Goal: Task Accomplishment & Management: Complete application form

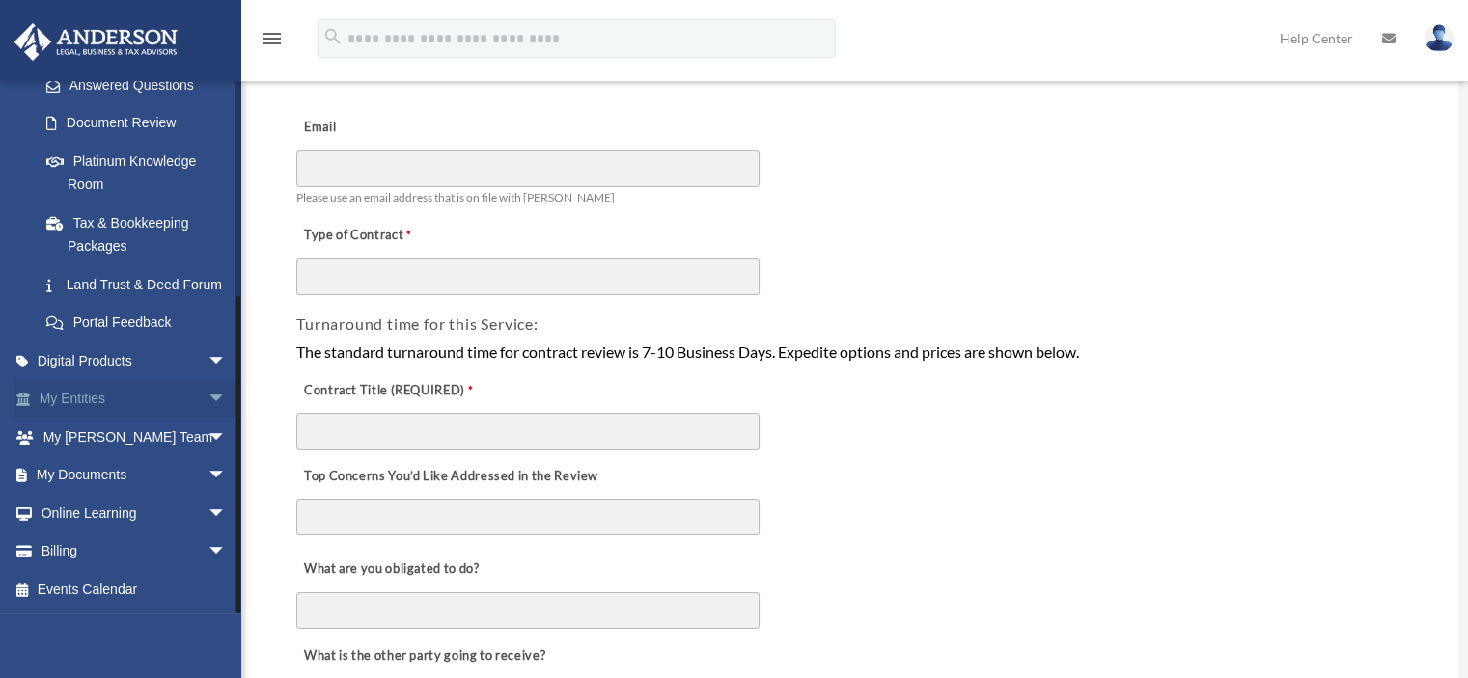
scroll to position [193, 0]
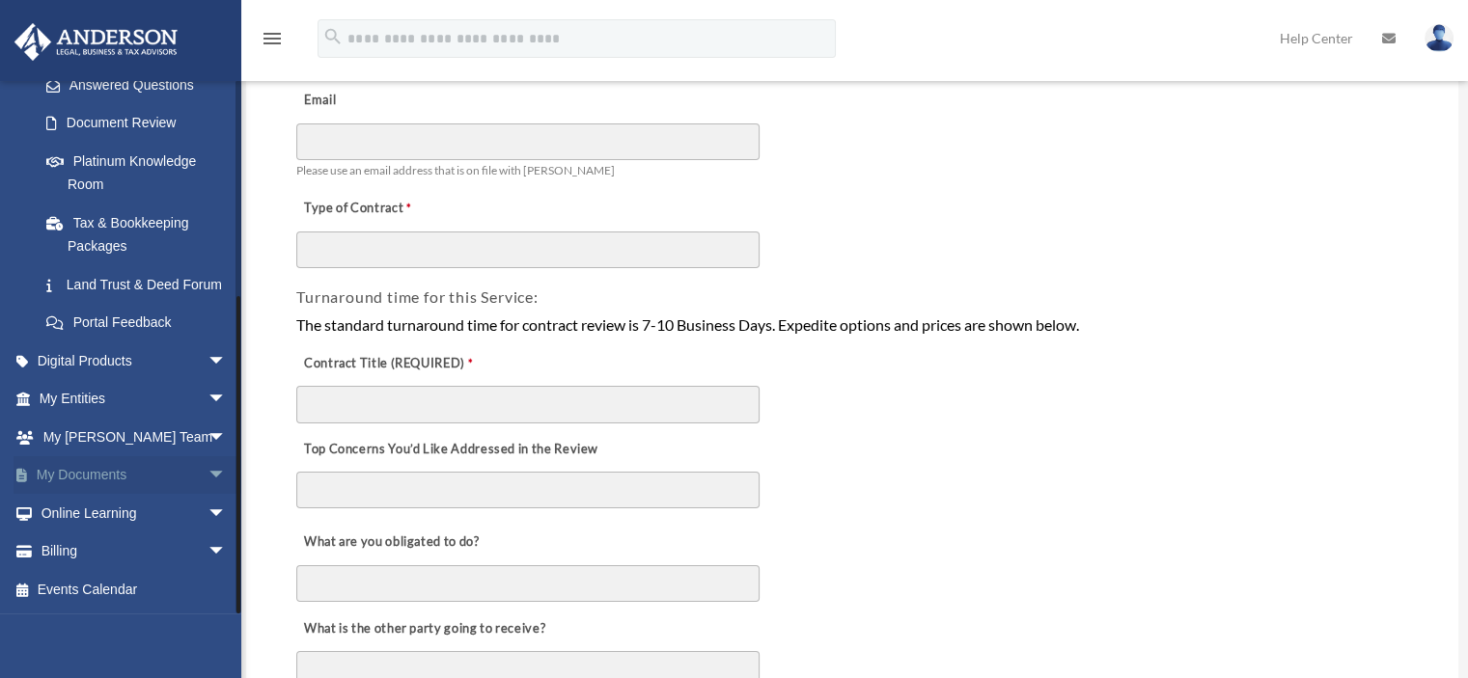
click at [208, 477] on span "arrow_drop_down" at bounding box center [227, 477] width 39 height 40
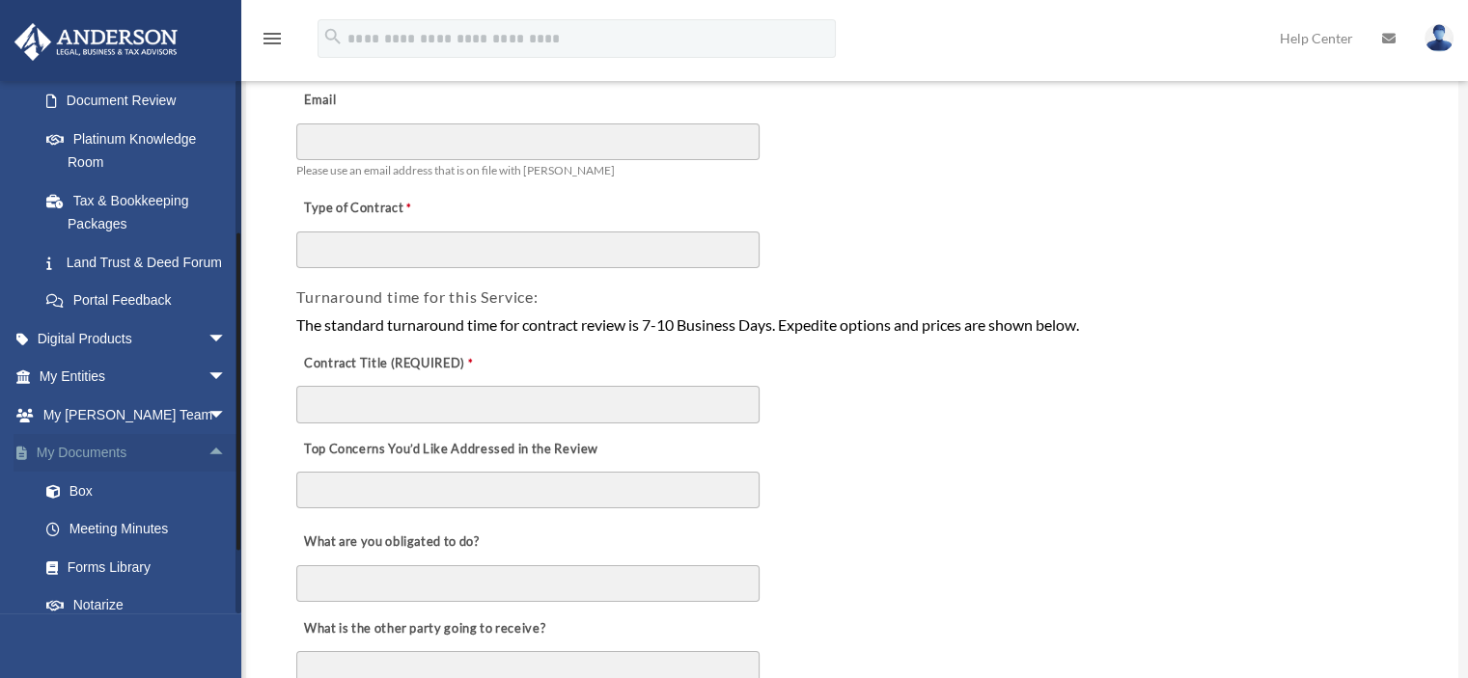
scroll to position [444, 0]
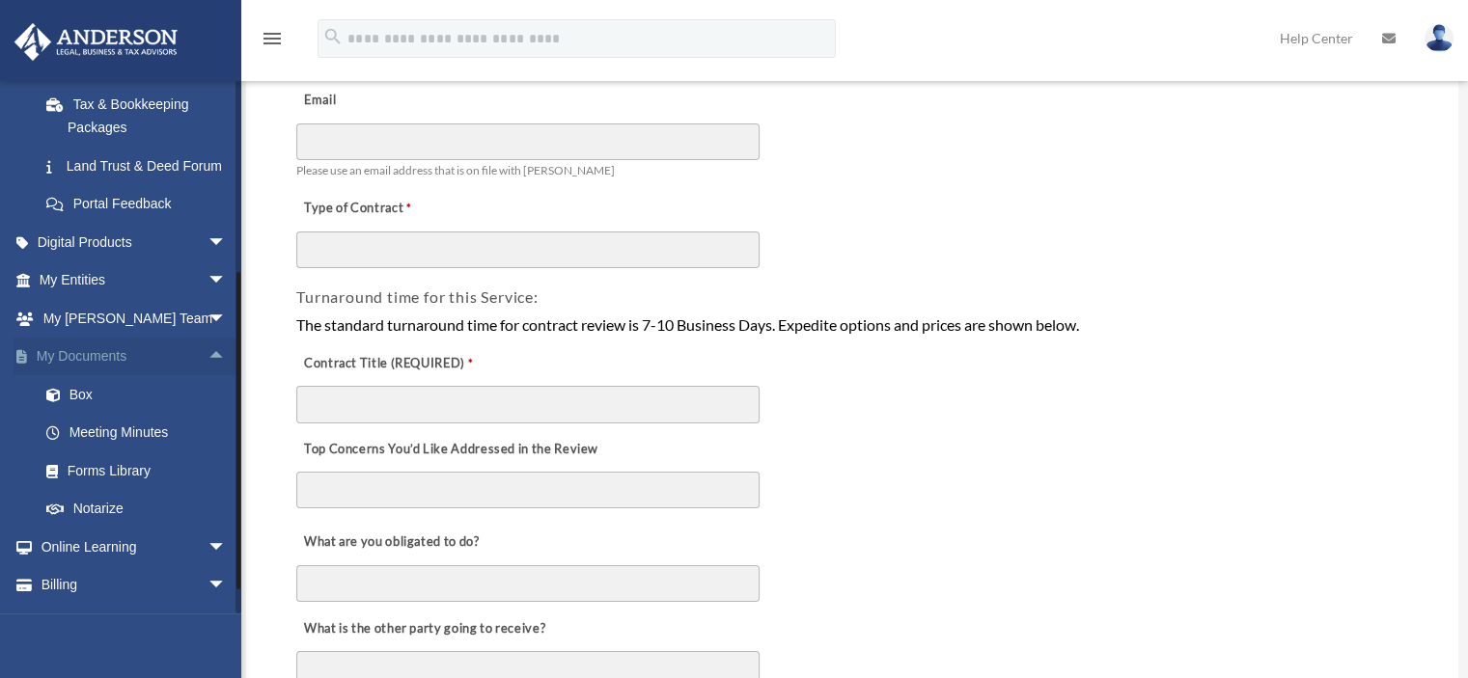
click at [208, 377] on span "arrow_drop_up" at bounding box center [227, 358] width 39 height 40
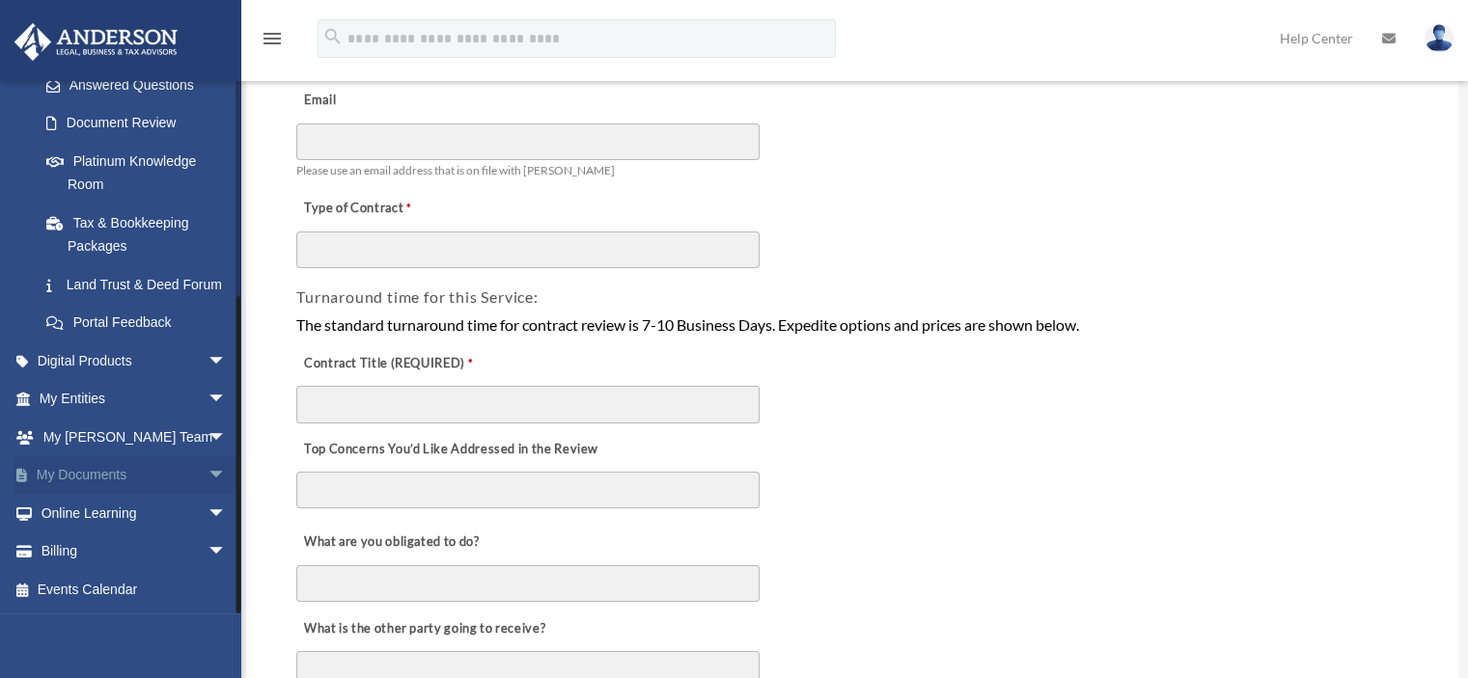
scroll to position [347, 0]
click at [212, 475] on span "arrow_drop_down" at bounding box center [227, 477] width 39 height 40
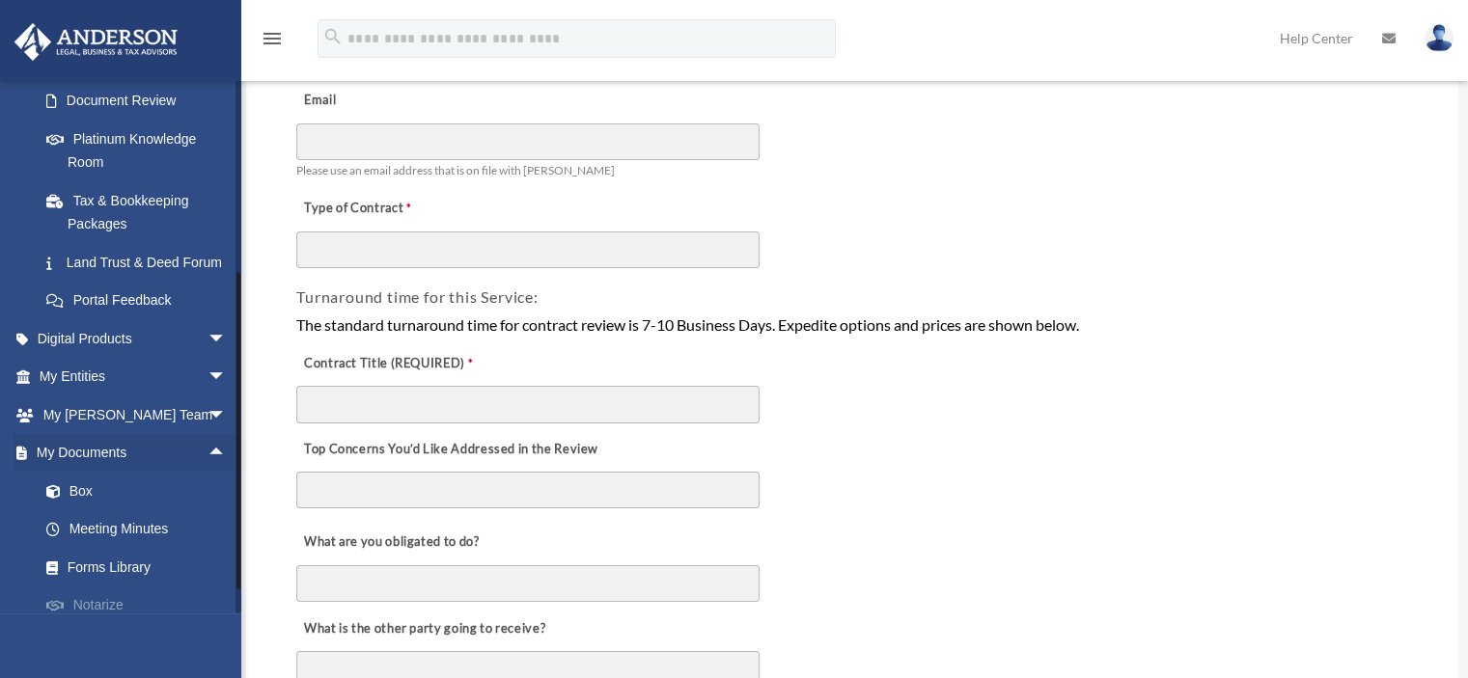
scroll to position [444, 0]
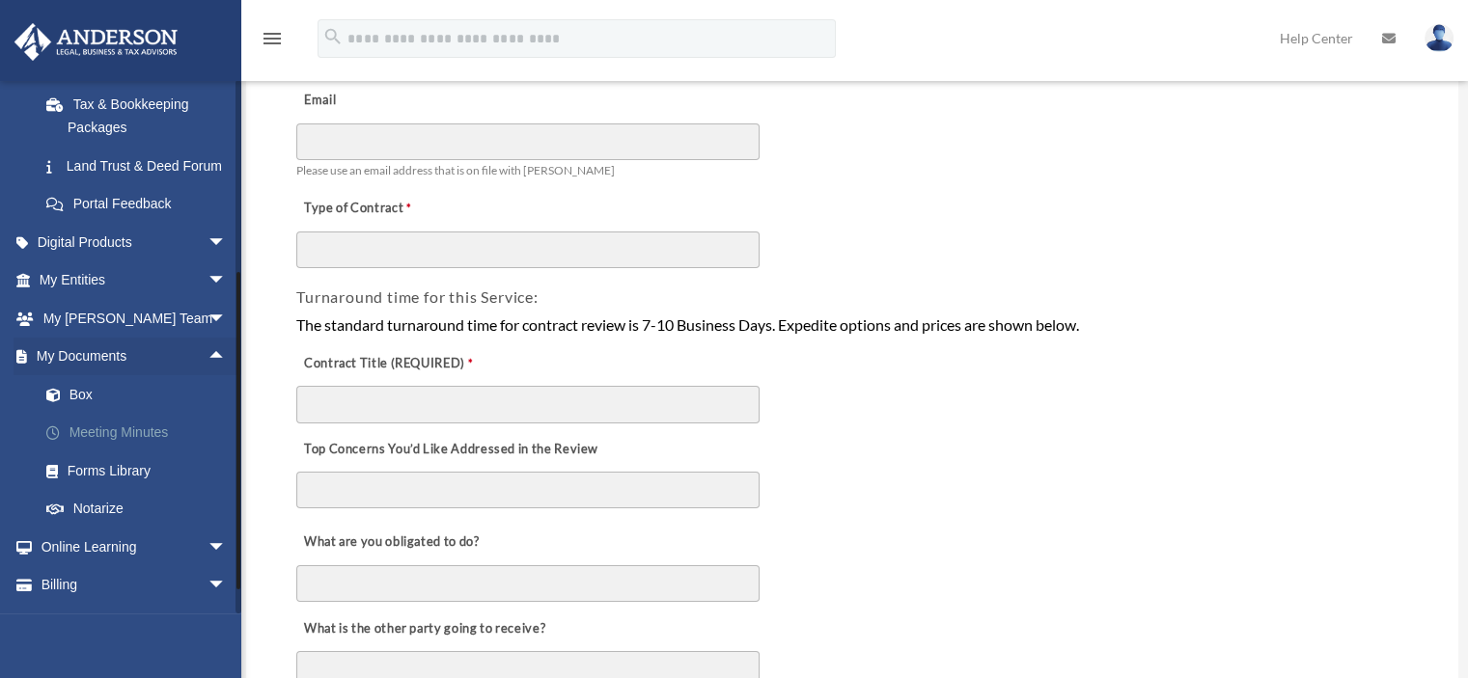
click at [140, 453] on link "Meeting Minutes" at bounding box center [141, 433] width 229 height 39
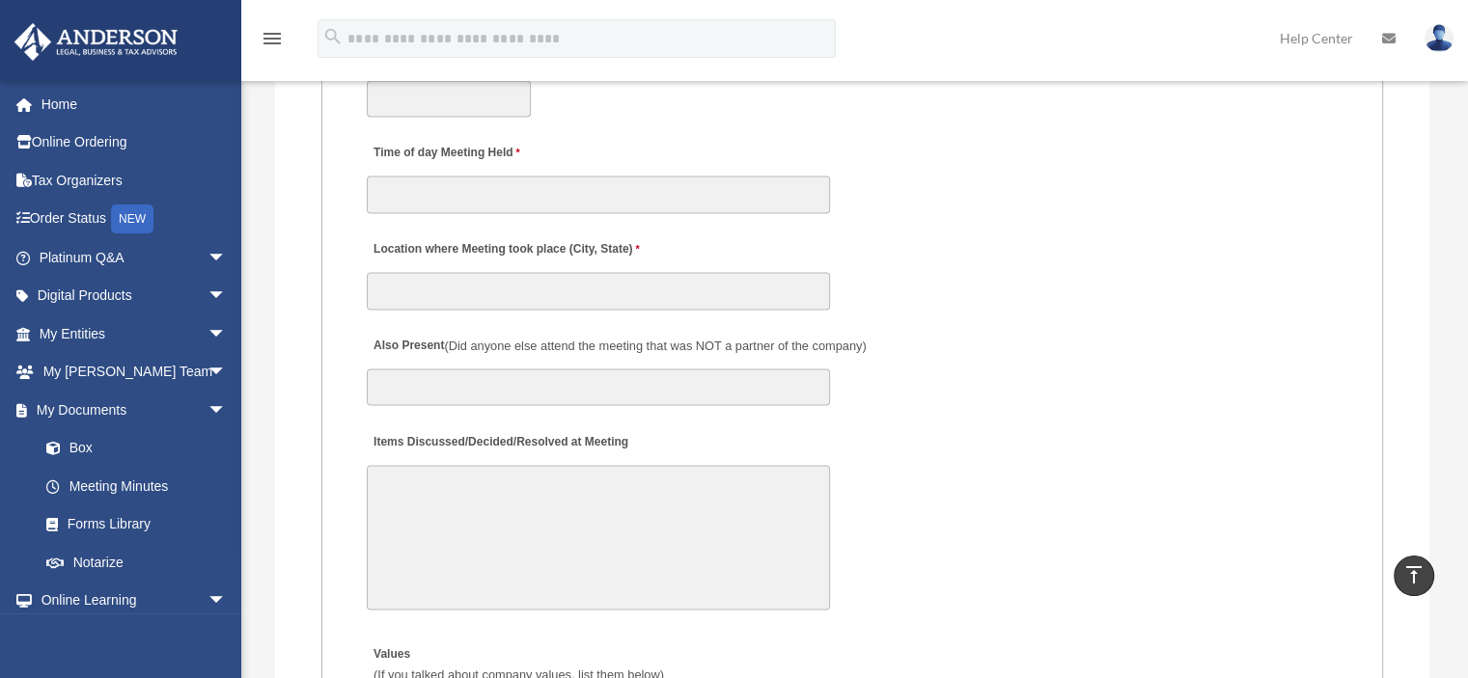
scroll to position [2895, 0]
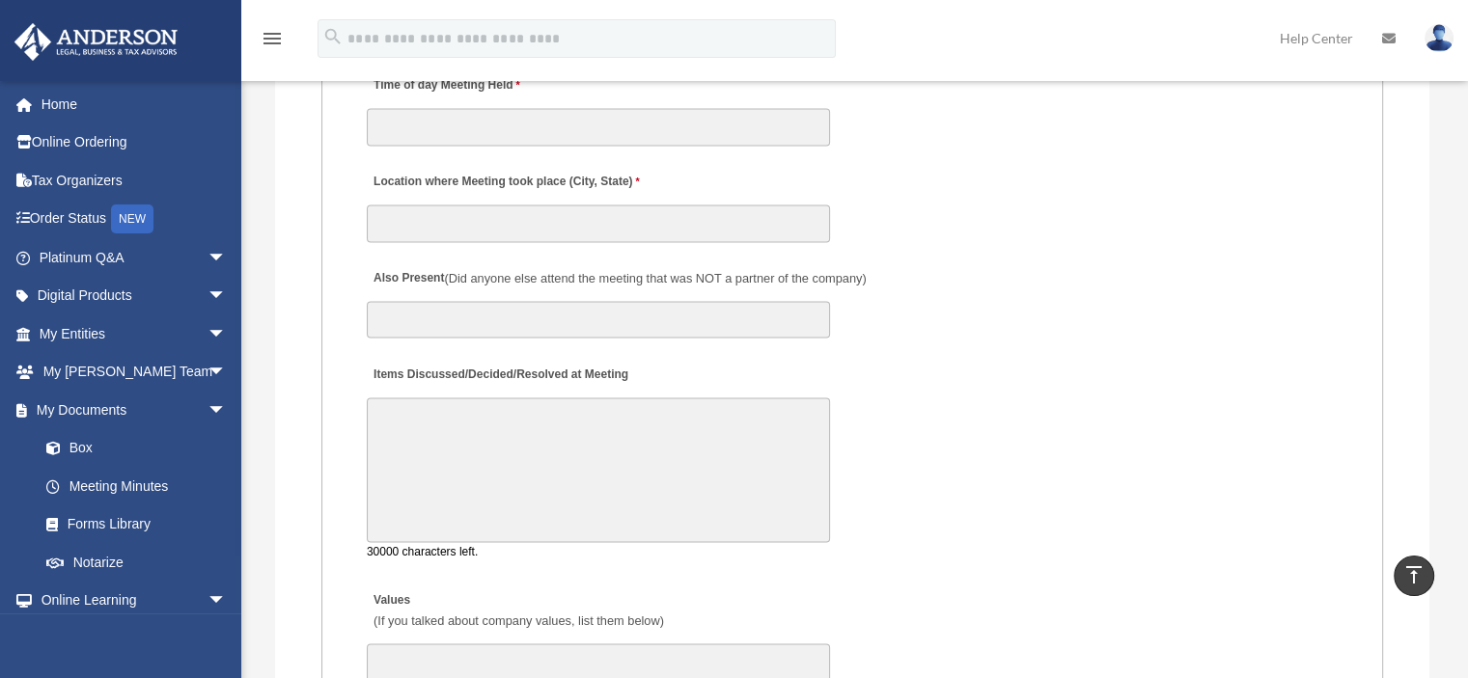
click at [444, 445] on textarea "Items Discussed/Decided/Resolved at Meeting" at bounding box center [598, 470] width 463 height 145
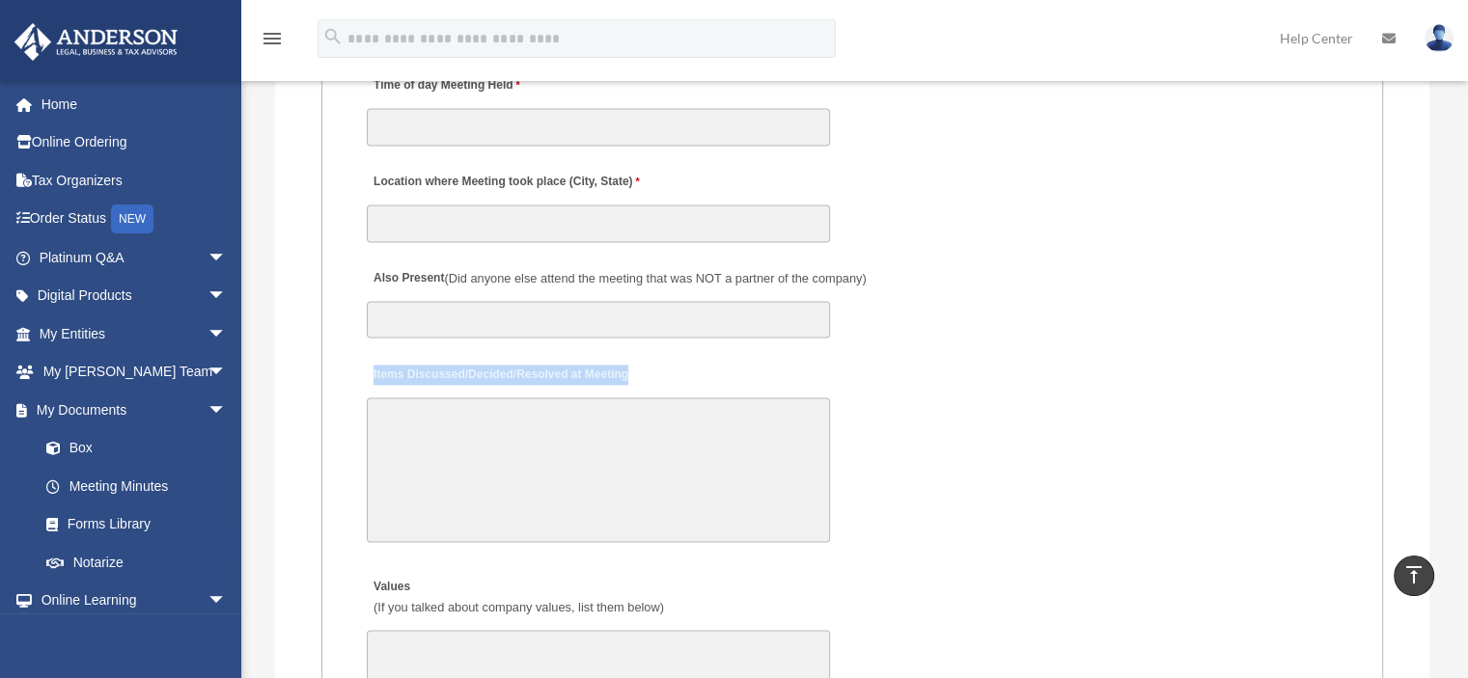
drag, startPoint x: 374, startPoint y: 362, endPoint x: 653, endPoint y: 370, distance: 280.0
click at [653, 370] on div "Items Discussed/Decided/Resolved at Meeting 30000 characters left." at bounding box center [852, 451] width 975 height 201
click at [618, 368] on label "Items Discussed/Decided/Resolved at Meeting" at bounding box center [500, 375] width 266 height 26
click at [618, 398] on textarea "Items Discussed/Decided/Resolved at Meeting" at bounding box center [598, 470] width 463 height 145
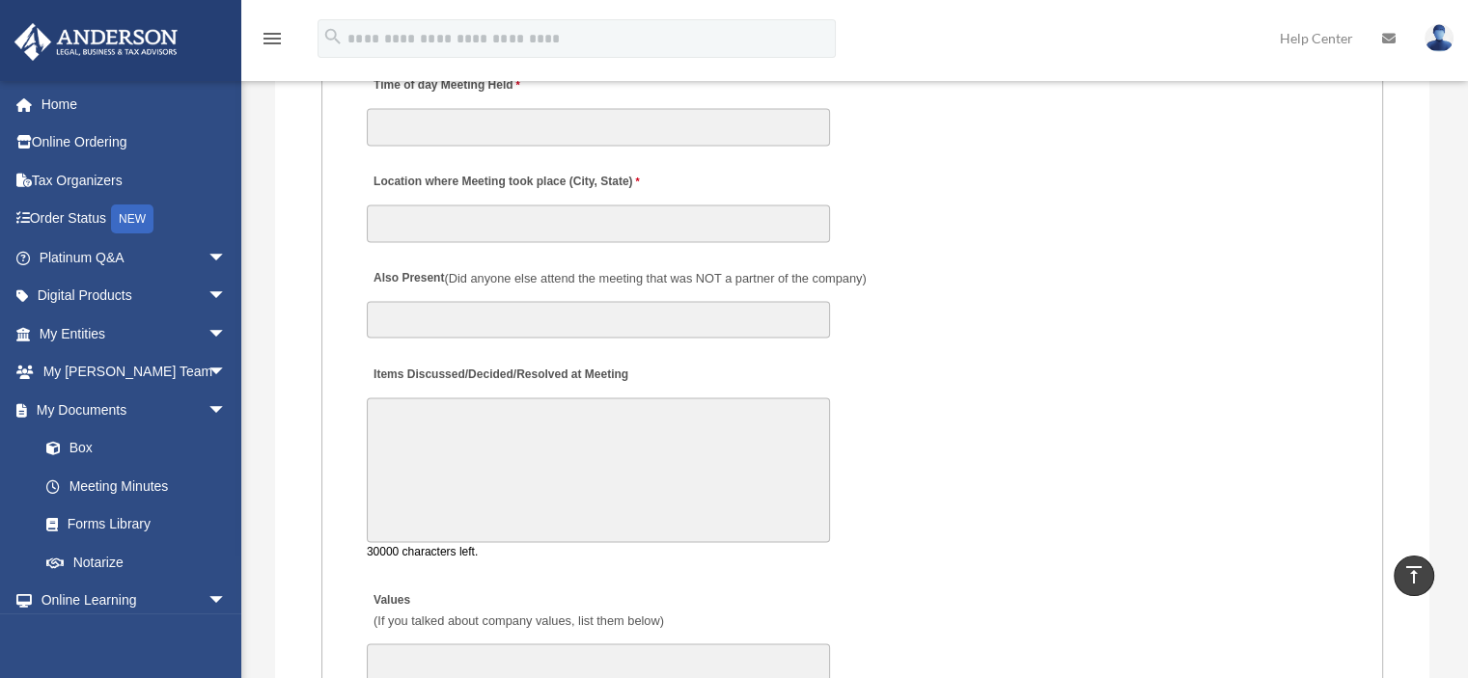
click at [583, 451] on textarea "Items Discussed/Decided/Resolved at Meeting" at bounding box center [598, 470] width 463 height 145
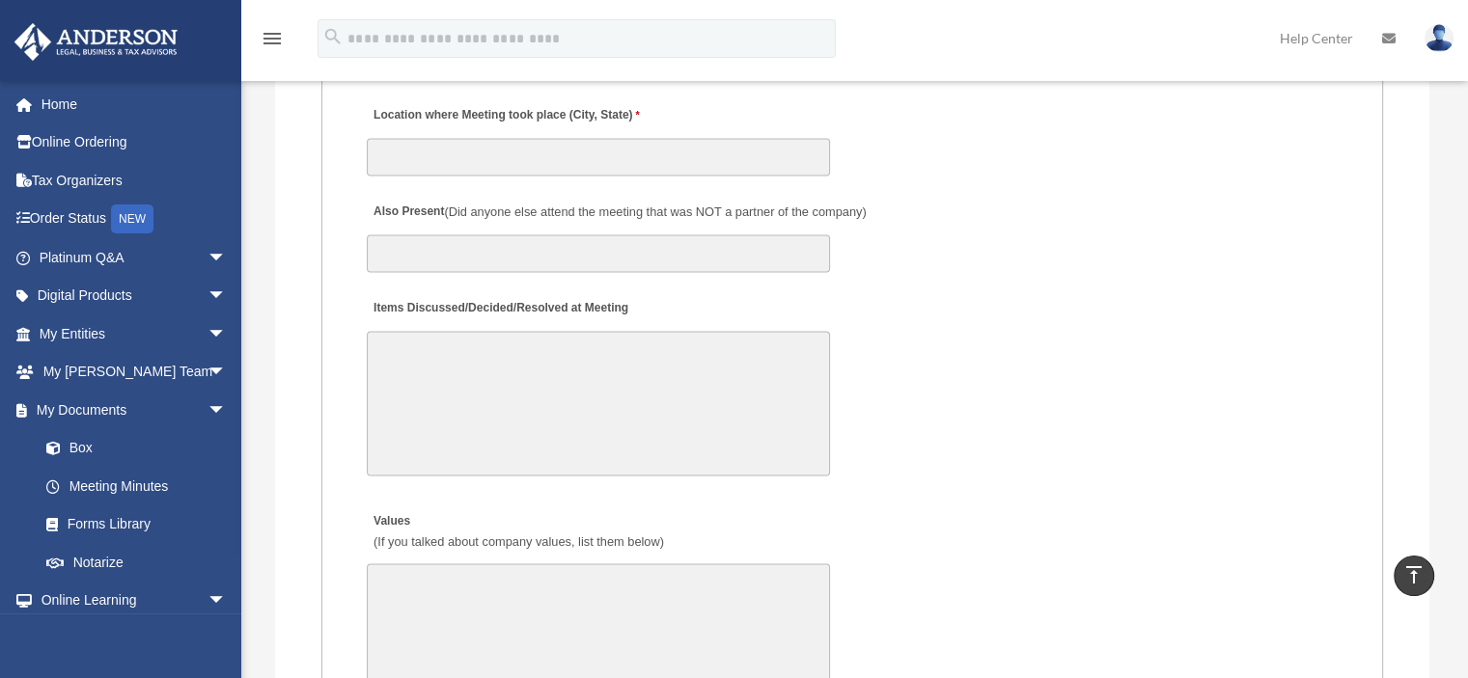
scroll to position [3378, 0]
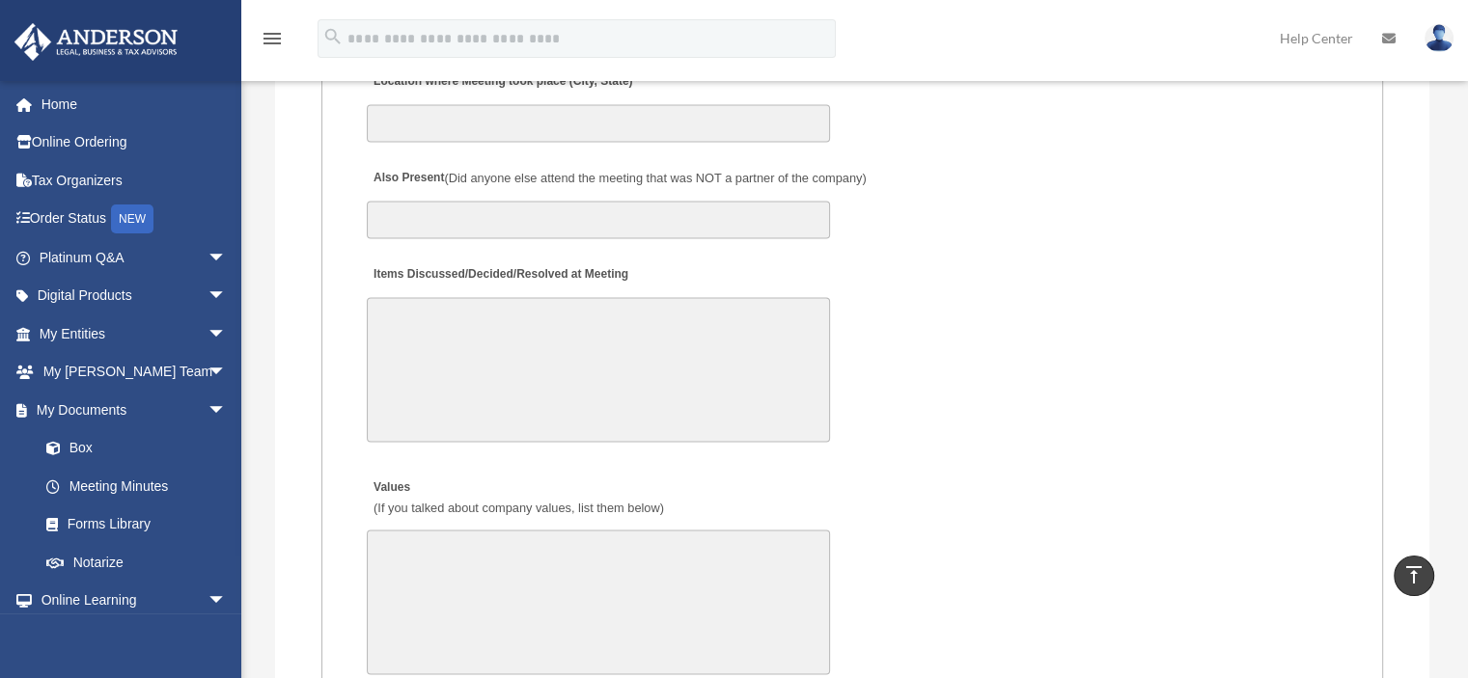
click at [672, 319] on textarea "Items Discussed/Decided/Resolved at Meeting" at bounding box center [598, 369] width 463 height 145
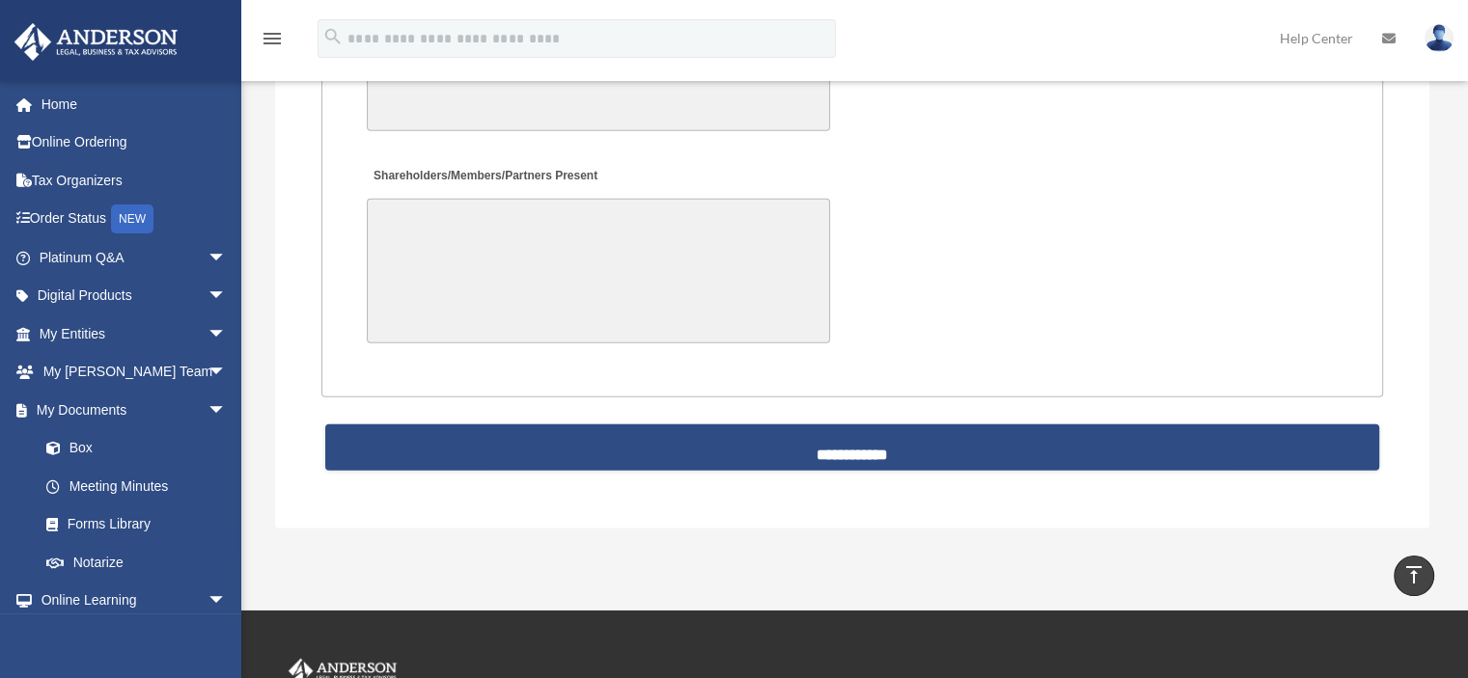
scroll to position [4150, 0]
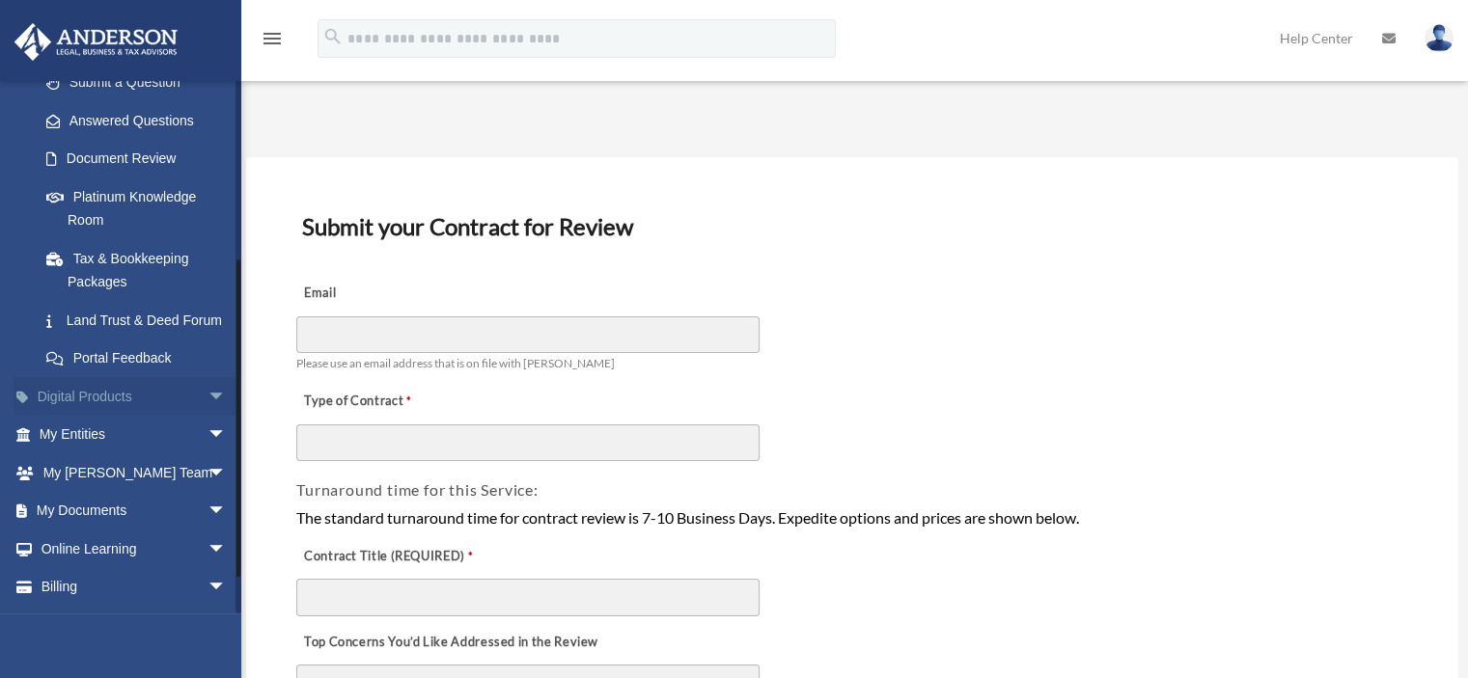
scroll to position [347, 0]
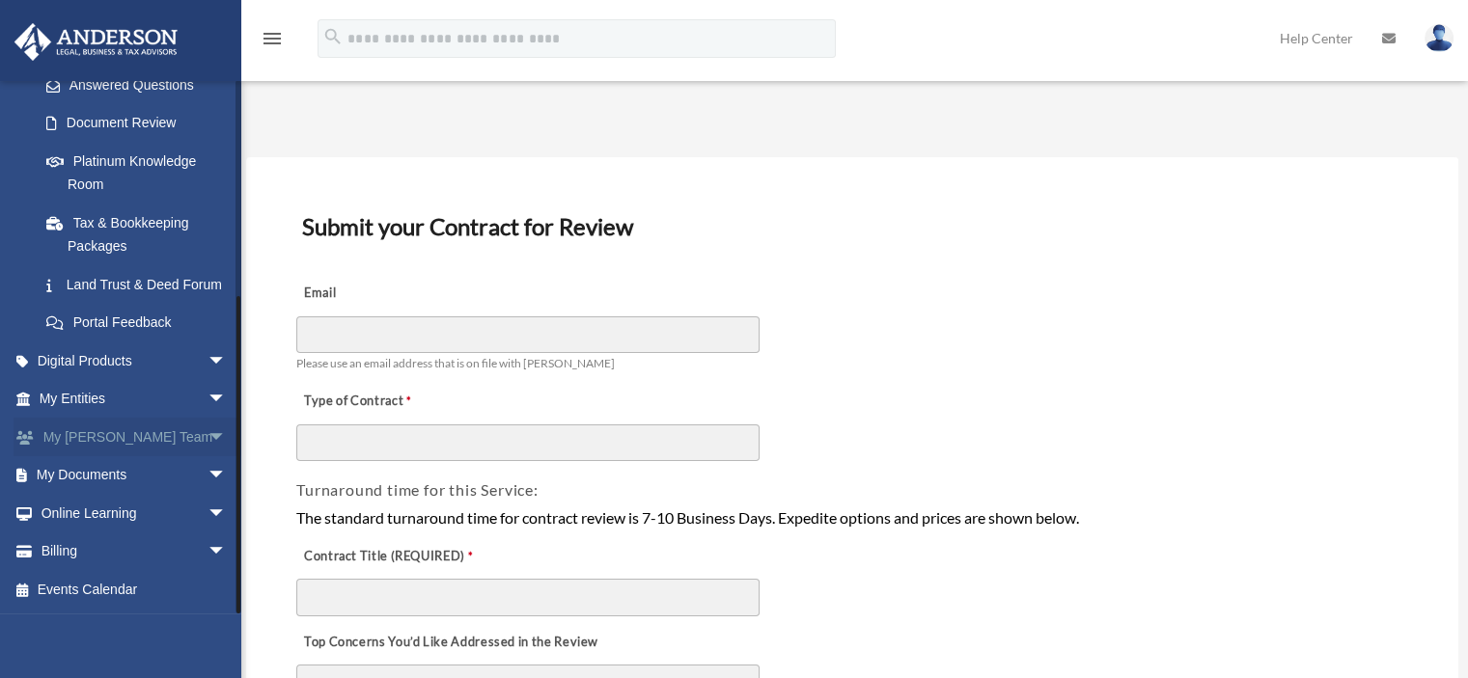
click at [214, 439] on span "arrow_drop_down" at bounding box center [227, 438] width 39 height 40
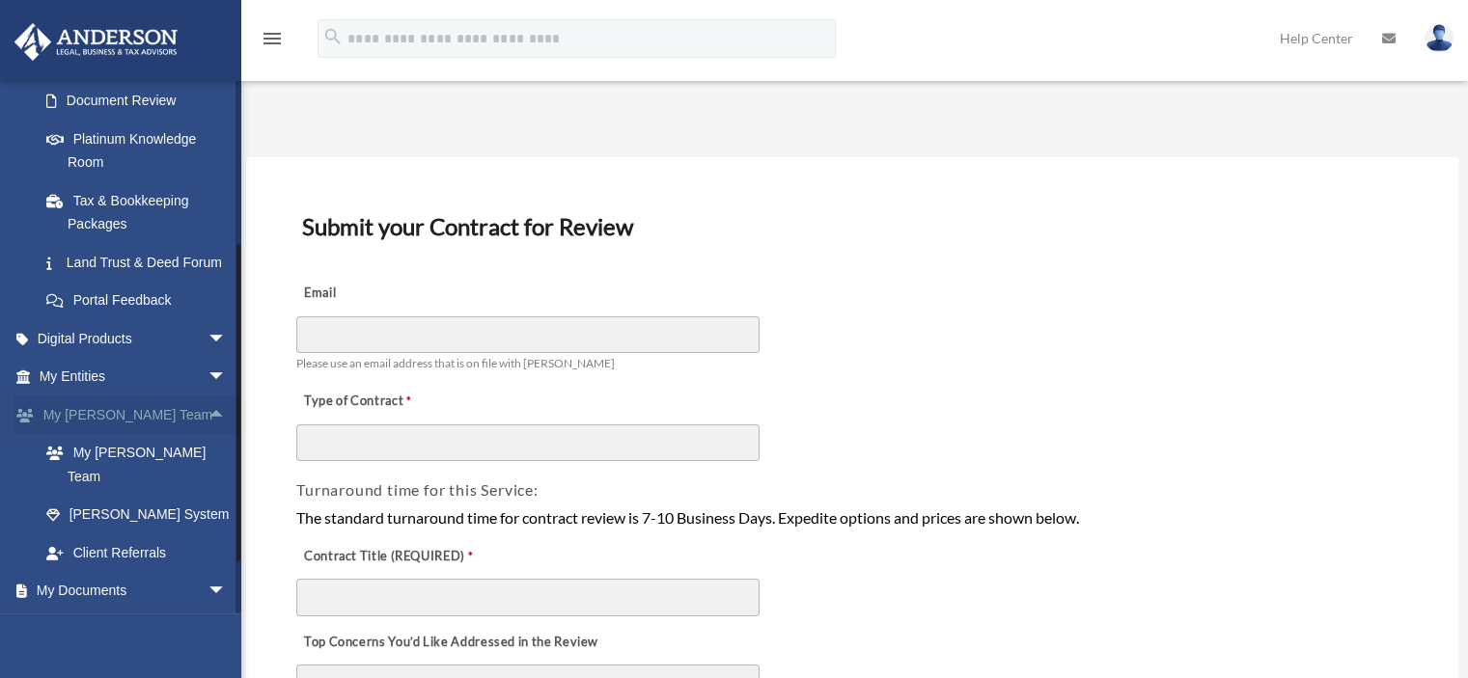
scroll to position [462, 0]
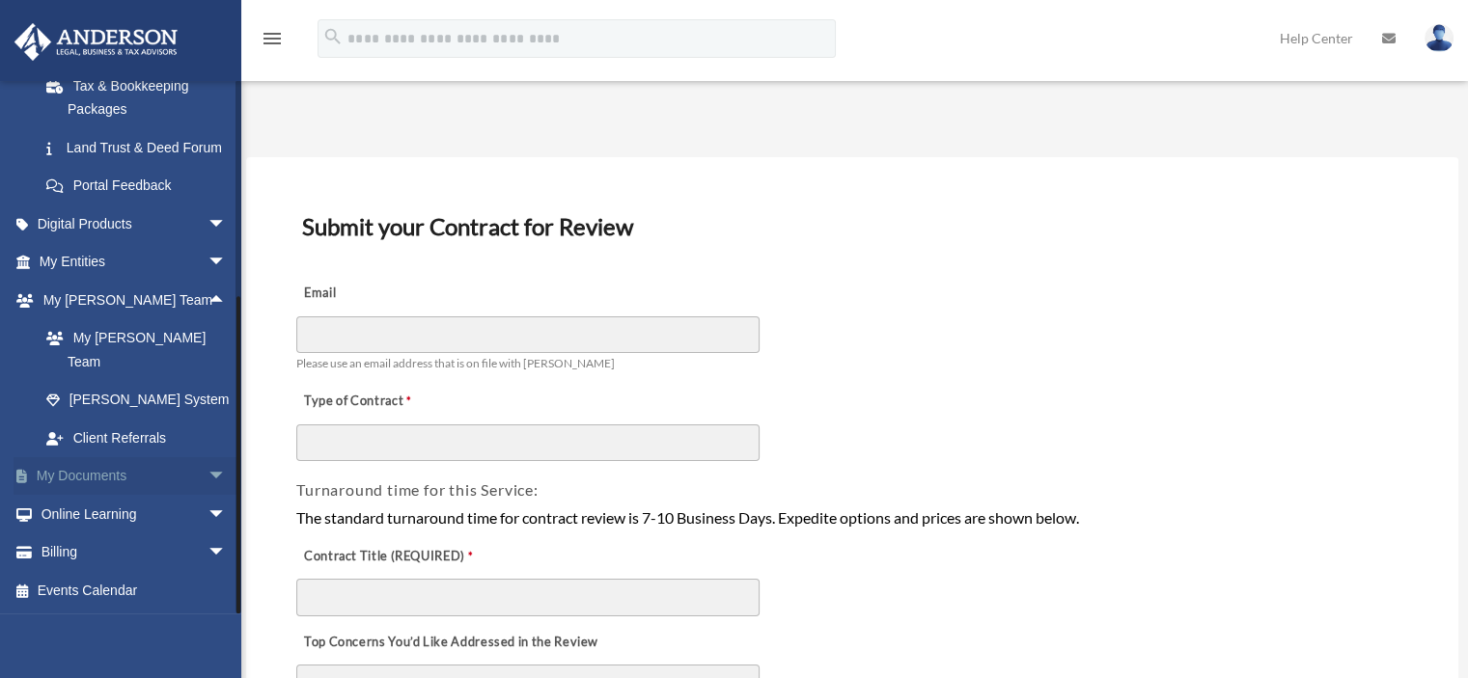
click at [208, 478] on span "arrow_drop_down" at bounding box center [227, 477] width 39 height 40
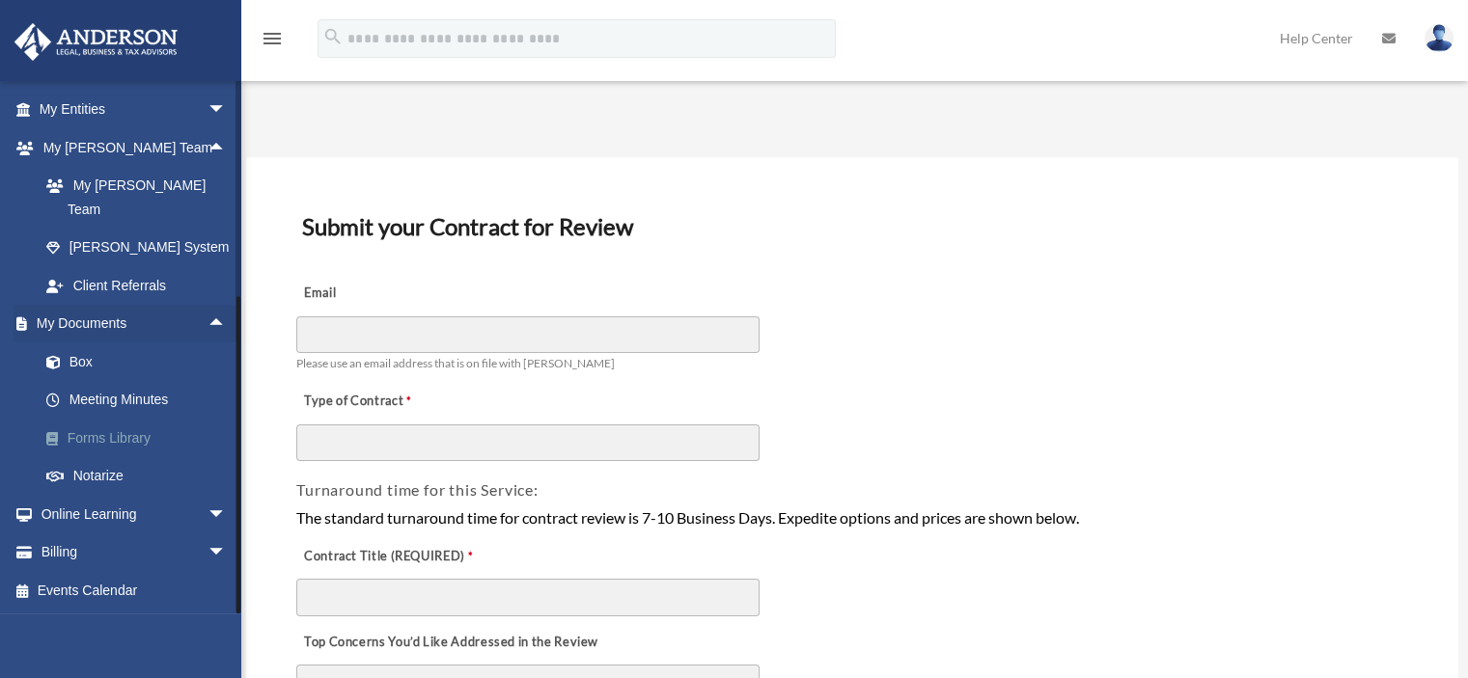
click at [146, 441] on link "Forms Library" at bounding box center [141, 438] width 229 height 39
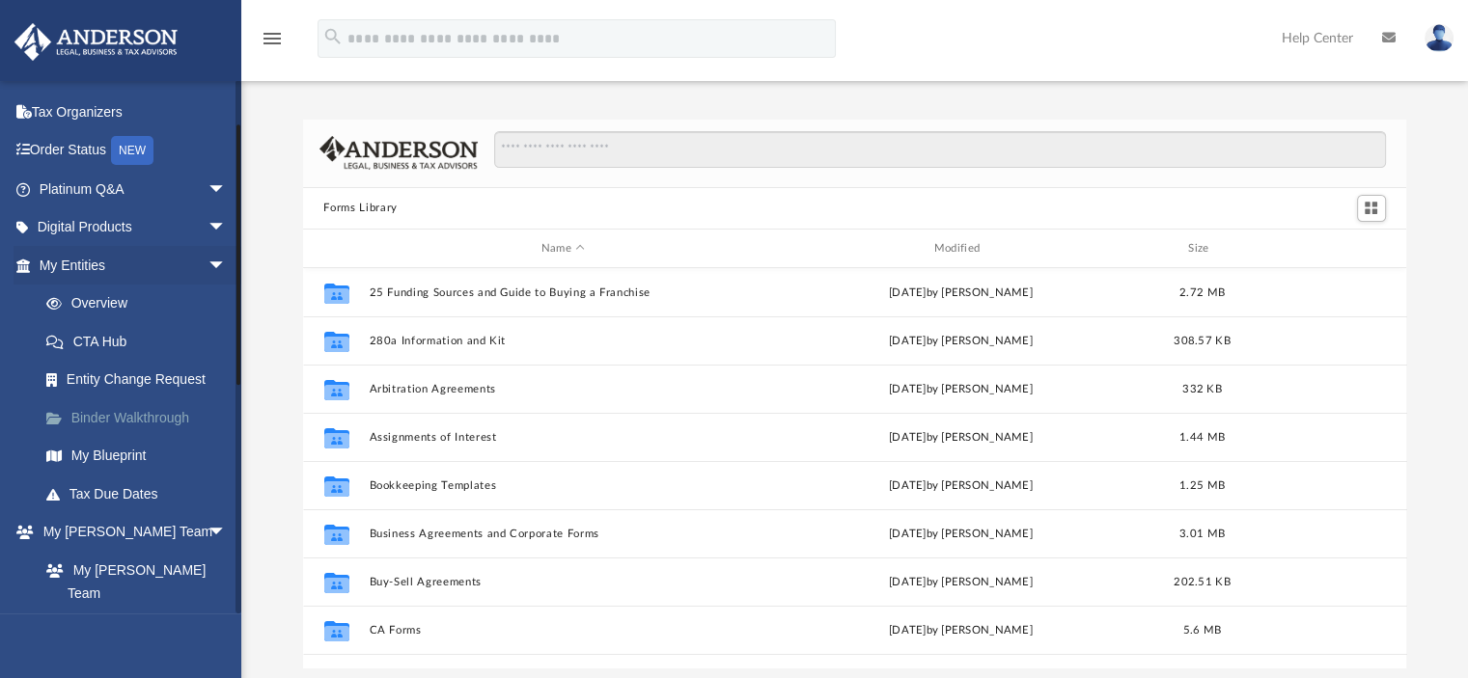
scroll to position [97, 0]
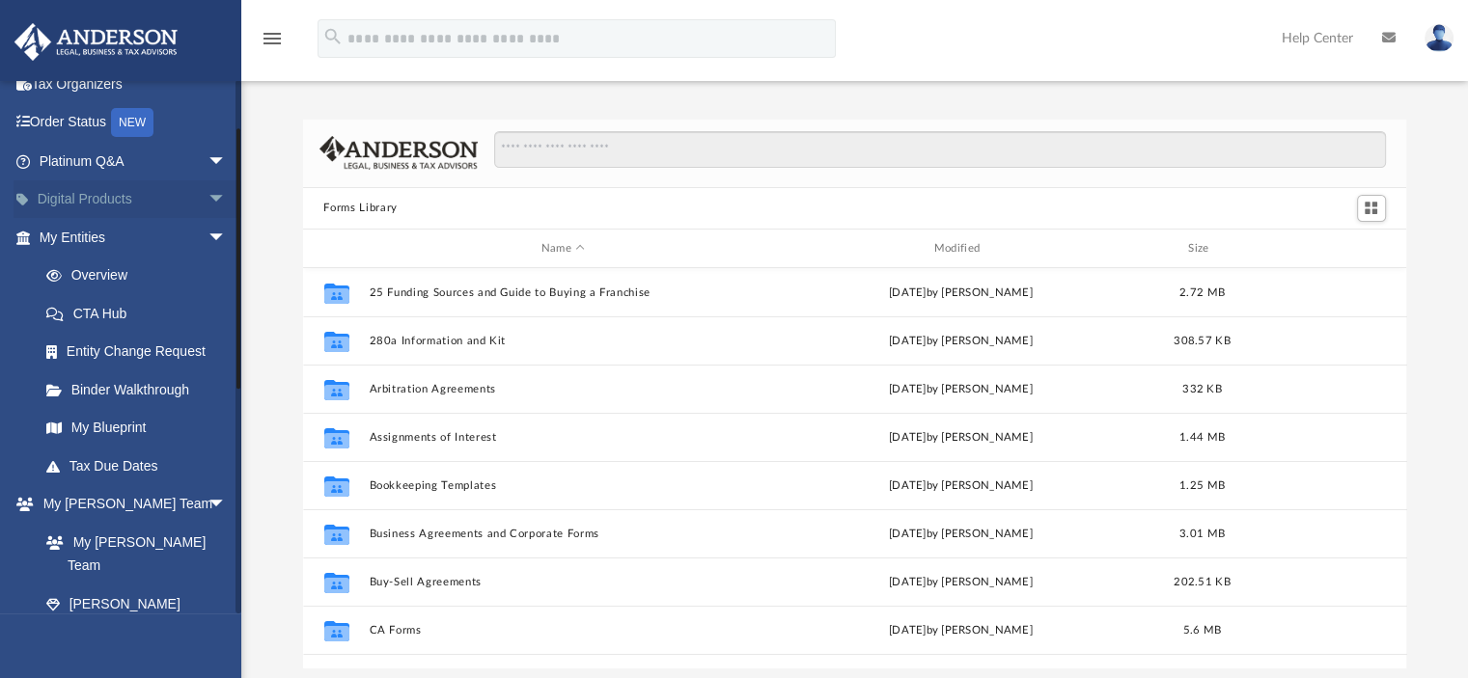
click at [208, 199] on span "arrow_drop_down" at bounding box center [227, 200] width 39 height 40
